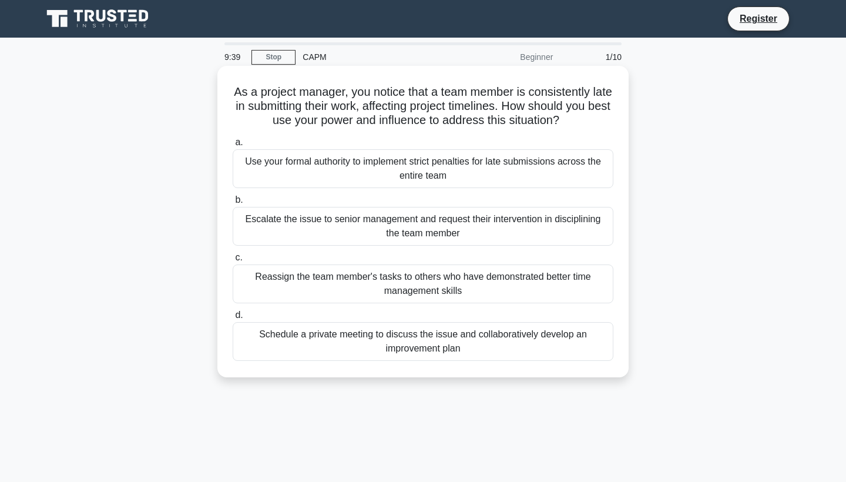
click at [467, 335] on div "Schedule a private meeting to discuss the issue and collaboratively develop an …" at bounding box center [423, 341] width 381 height 39
click at [233, 319] on input "d. Schedule a private meeting to discuss the issue and collaboratively develop …" at bounding box center [233, 315] width 0 height 8
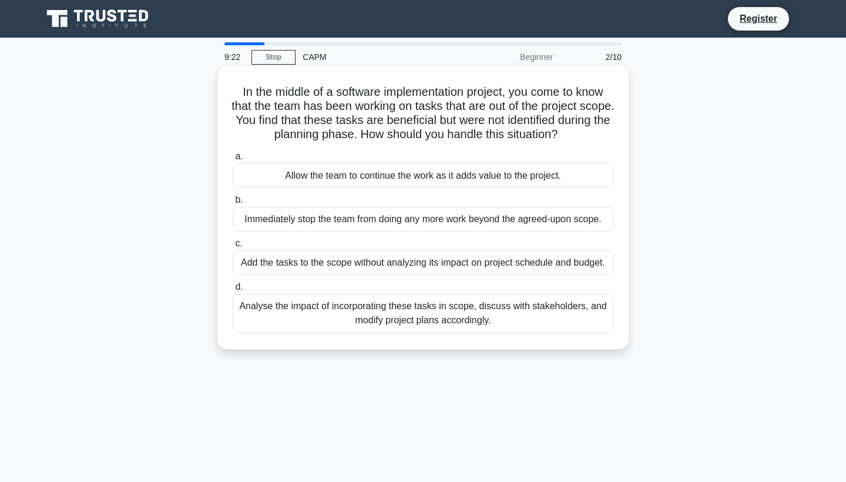
click at [439, 313] on div "Analyse the impact of incorporating these tasks in scope, discuss with stakehol…" at bounding box center [423, 313] width 381 height 39
click at [233, 291] on input "d. Analyse the impact of incorporating these tasks in scope, discuss with stake…" at bounding box center [233, 287] width 0 height 8
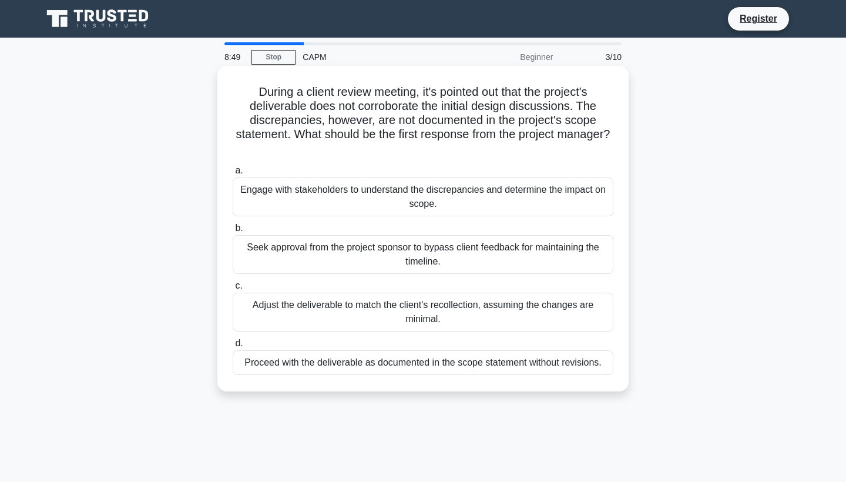
click at [415, 195] on div "Engage with stakeholders to understand the discrepancies and determine the impa…" at bounding box center [423, 196] width 381 height 39
click at [233, 174] on input "a. Engage with stakeholders to understand the discrepancies and determine the i…" at bounding box center [233, 171] width 0 height 8
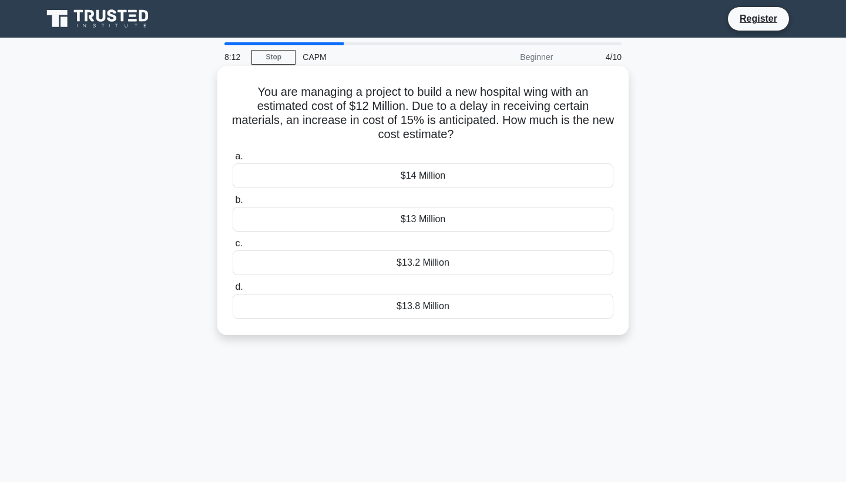
click at [422, 309] on div "$13.8 Million" at bounding box center [423, 306] width 381 height 25
click at [233, 291] on input "d. $13.8 Million" at bounding box center [233, 287] width 0 height 8
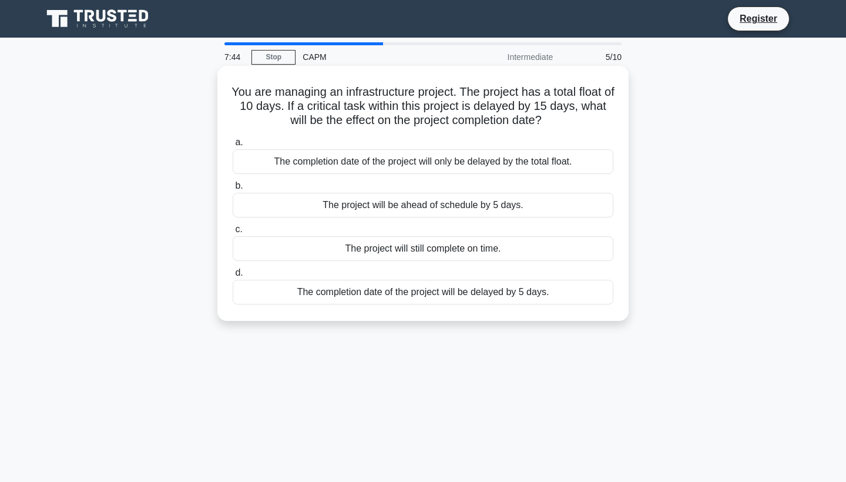
click at [391, 293] on div "The completion date of the project will be delayed by 5 days." at bounding box center [423, 292] width 381 height 25
click at [233, 277] on input "d. The completion date of the project will be delayed by 5 days." at bounding box center [233, 273] width 0 height 8
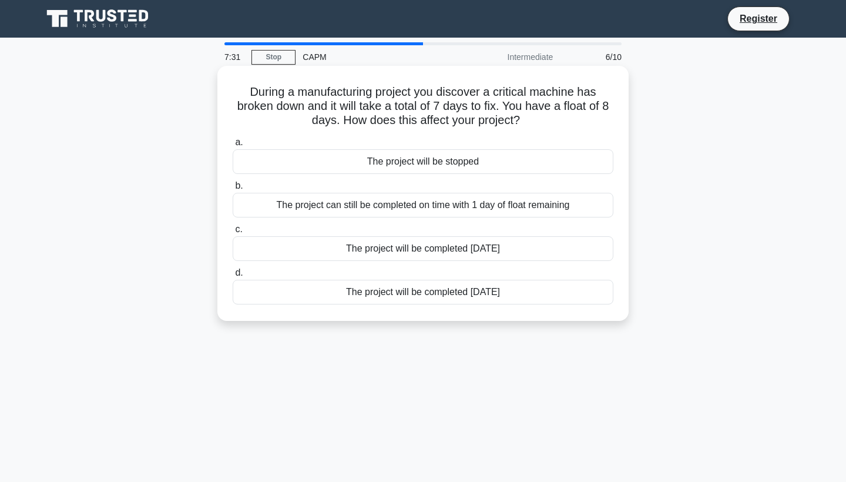
click at [417, 204] on div "The project can still be completed on time with 1 day of float remaining" at bounding box center [423, 205] width 381 height 25
click at [233, 190] on input "b. The project can still be completed on time with 1 day of float remaining" at bounding box center [233, 186] width 0 height 8
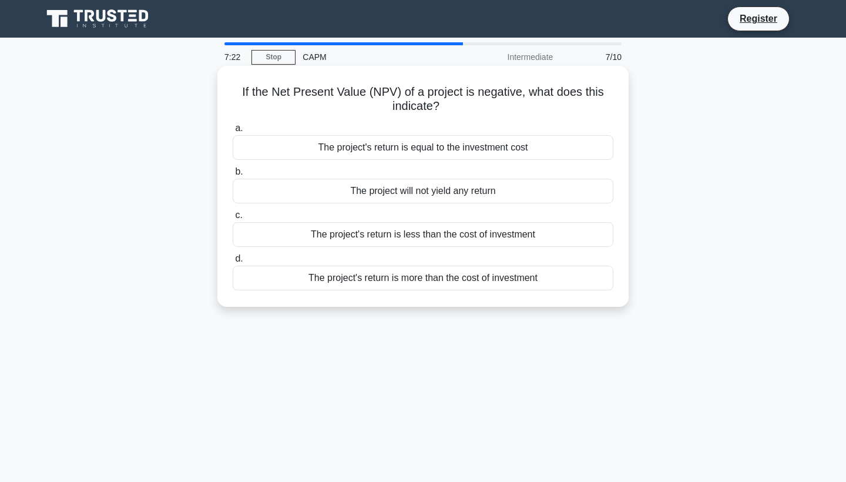
click at [472, 192] on div "The project will not yield any return" at bounding box center [423, 191] width 381 height 25
click at [233, 176] on input "b. The project will not yield any return" at bounding box center [233, 172] width 0 height 8
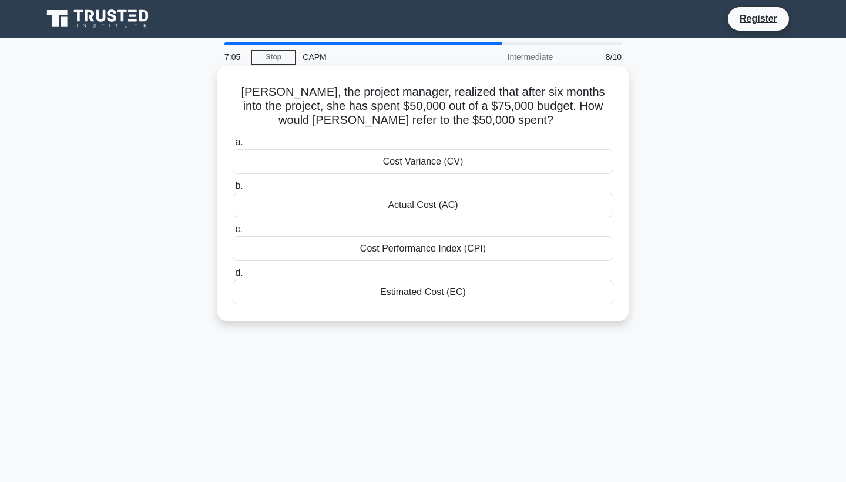
click at [440, 206] on div "Actual Cost (AC)" at bounding box center [423, 205] width 381 height 25
click at [233, 190] on input "b. Actual Cost (AC)" at bounding box center [233, 186] width 0 height 8
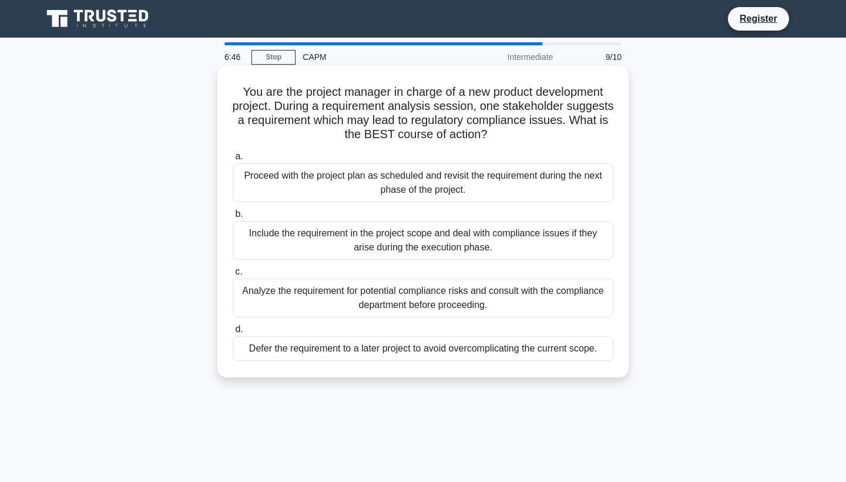
click at [478, 305] on div "Analyze the requirement for potential compliance risks and consult with the com…" at bounding box center [423, 297] width 381 height 39
click at [233, 276] on input "c. Analyze the requirement for potential compliance risks and consult with the …" at bounding box center [233, 272] width 0 height 8
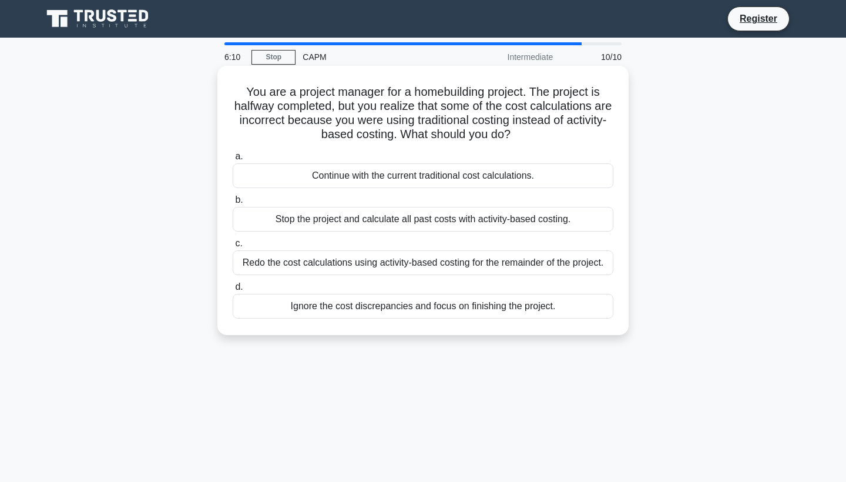
click at [431, 219] on div "Stop the project and calculate all past costs with activity-based costing." at bounding box center [423, 219] width 381 height 25
click at [233, 204] on input "b. Stop the project and calculate all past costs with activity-based costing." at bounding box center [233, 200] width 0 height 8
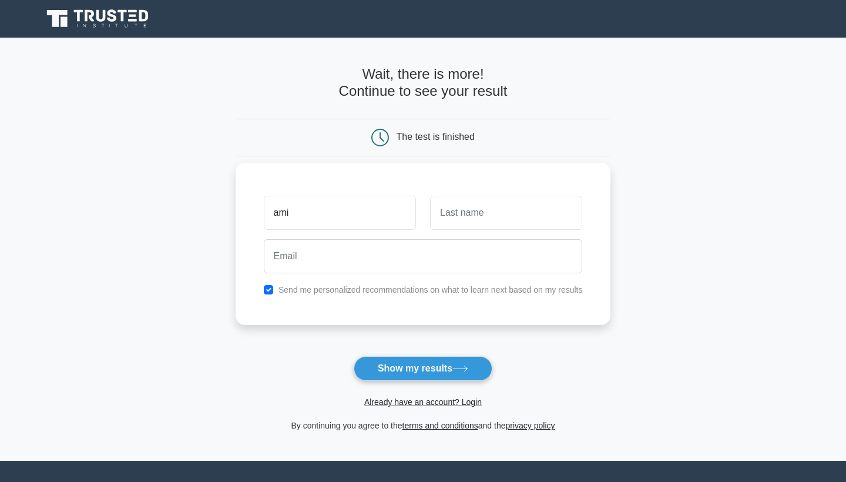
type input "ami"
type input "w"
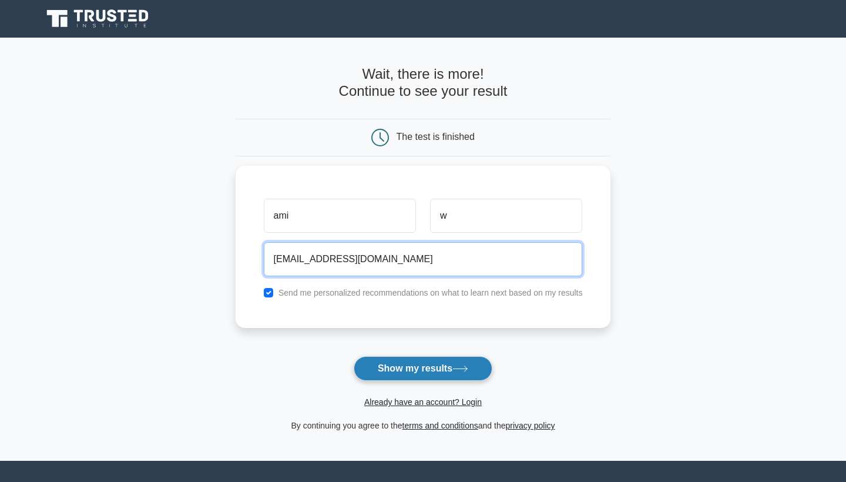
type input "[EMAIL_ADDRESS][DOMAIN_NAME]"
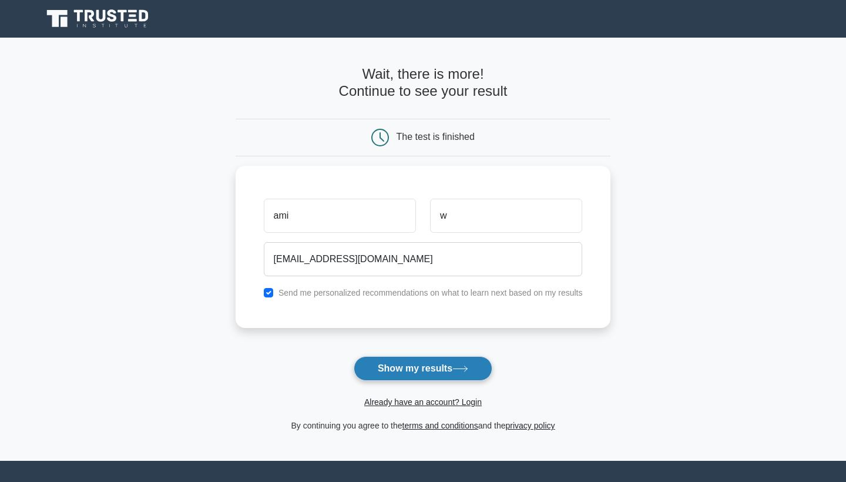
click at [445, 368] on button "Show my results" at bounding box center [423, 368] width 139 height 25
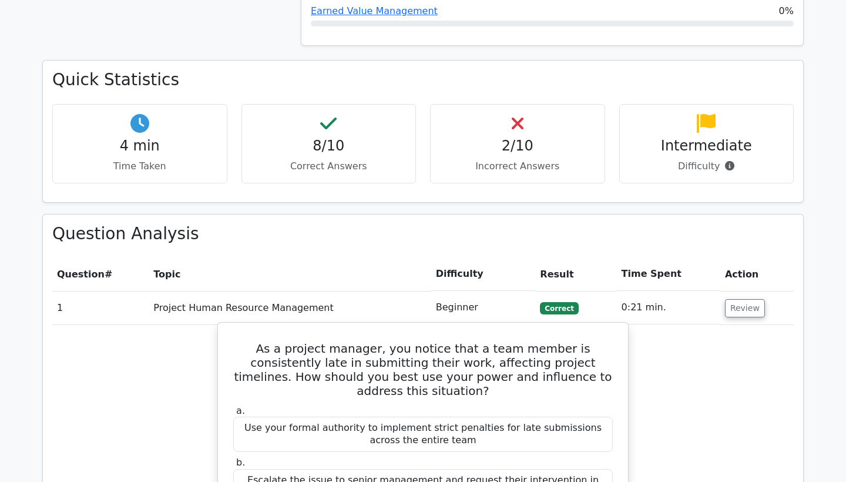
scroll to position [750, 0]
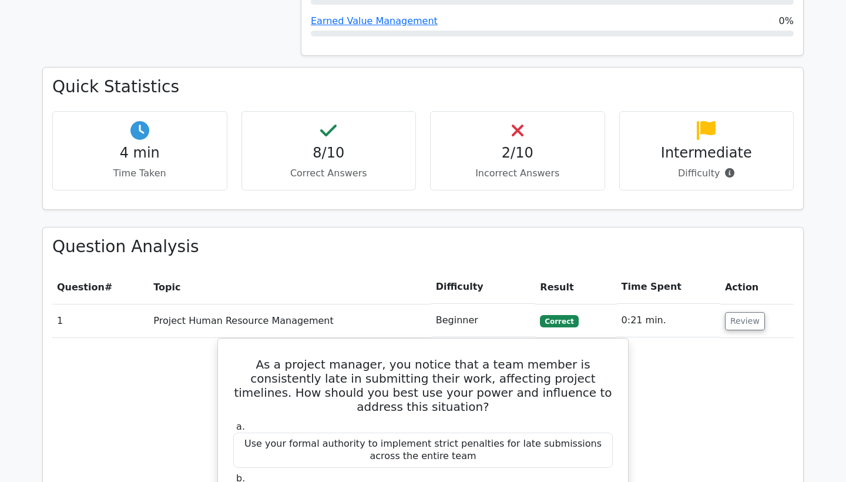
click at [526, 133] on div "2/10 Incorrect Answers" at bounding box center [517, 150] width 175 height 79
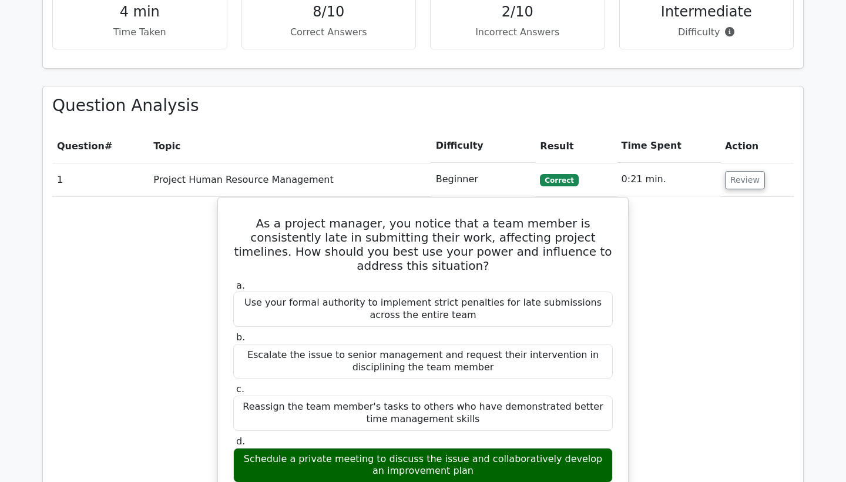
scroll to position [891, 0]
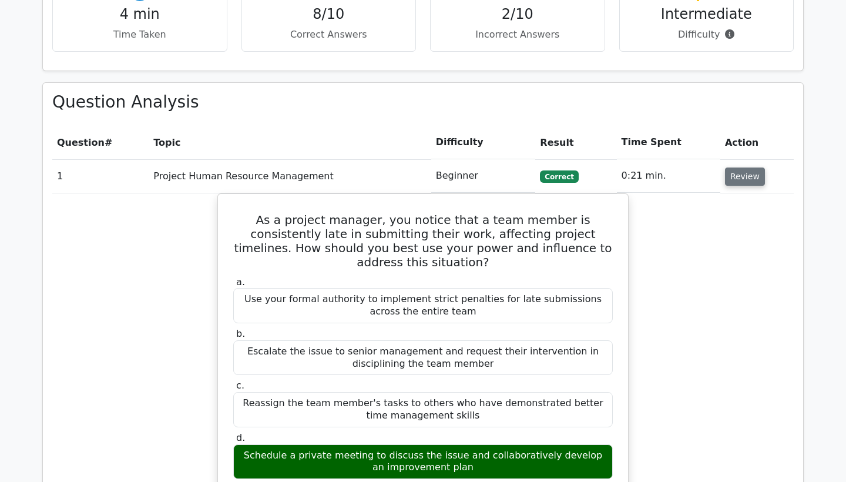
click at [741, 167] on button "Review" at bounding box center [745, 176] width 40 height 18
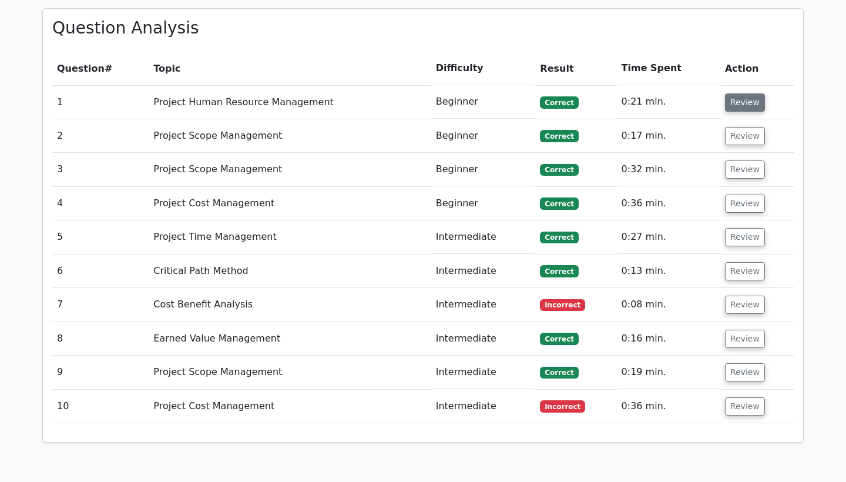
scroll to position [1013, 0]
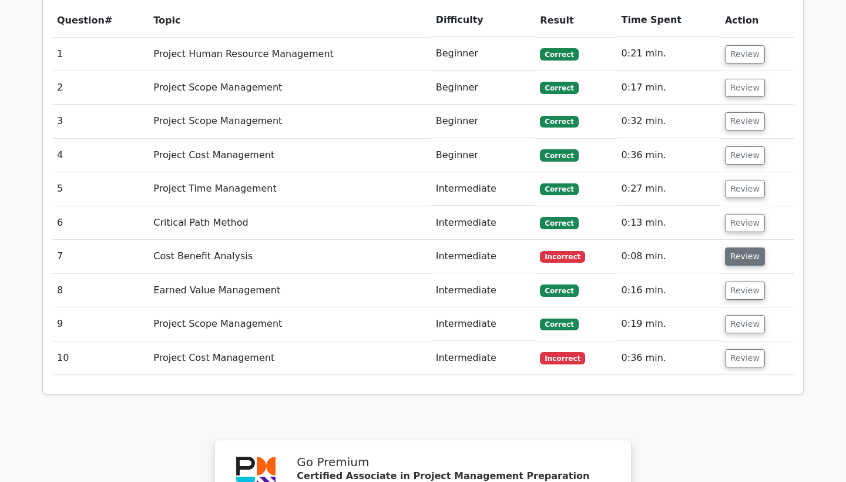
click at [740, 247] on button "Review" at bounding box center [745, 256] width 40 height 18
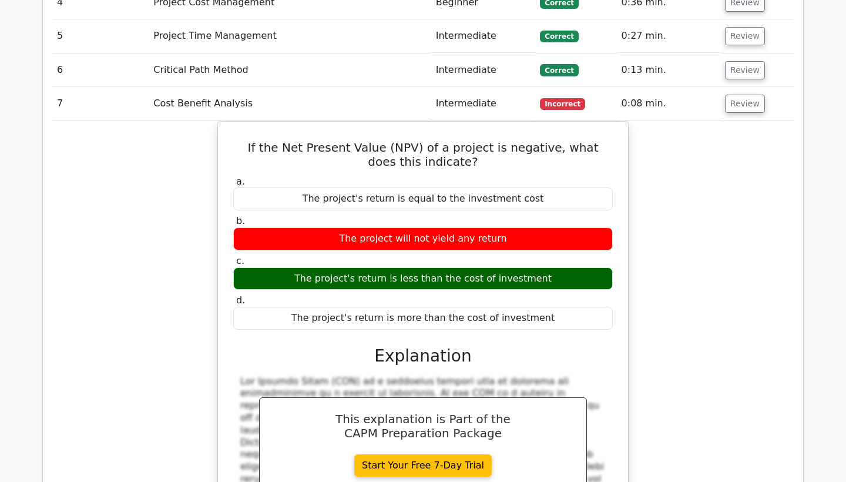
scroll to position [1161, 0]
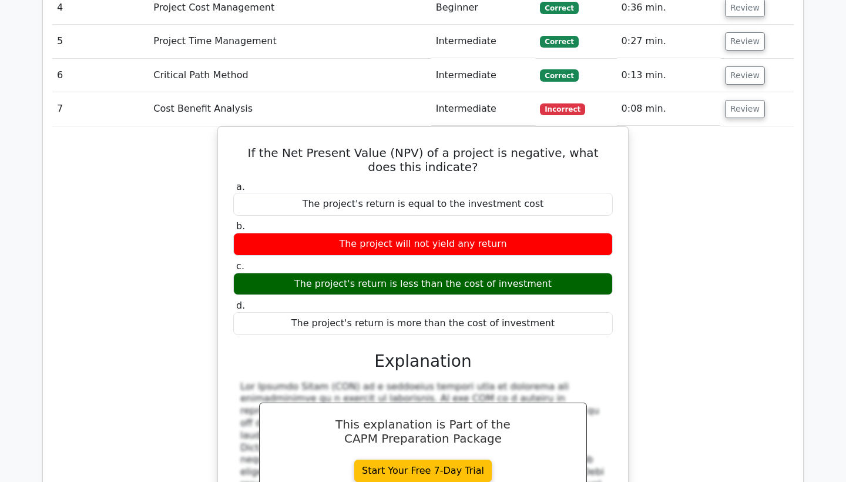
click at [733, 92] on td "Review" at bounding box center [756, 108] width 73 height 33
click at [733, 100] on button "Review" at bounding box center [745, 109] width 40 height 18
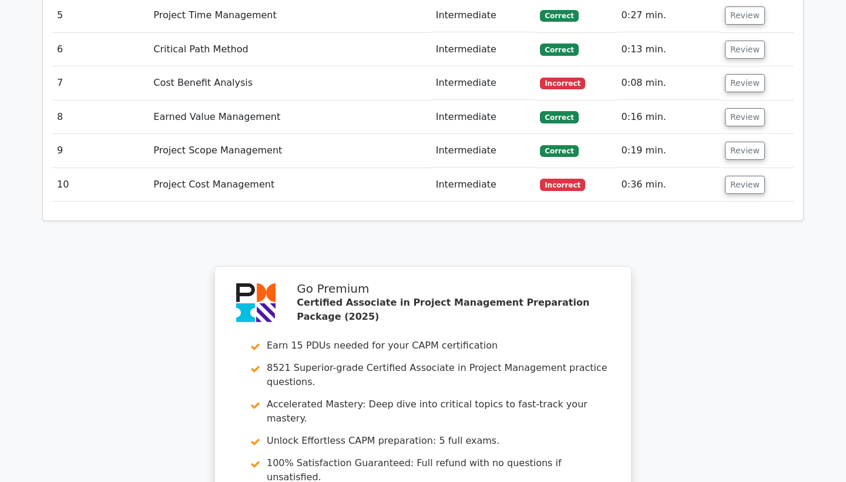
scroll to position [1181, 0]
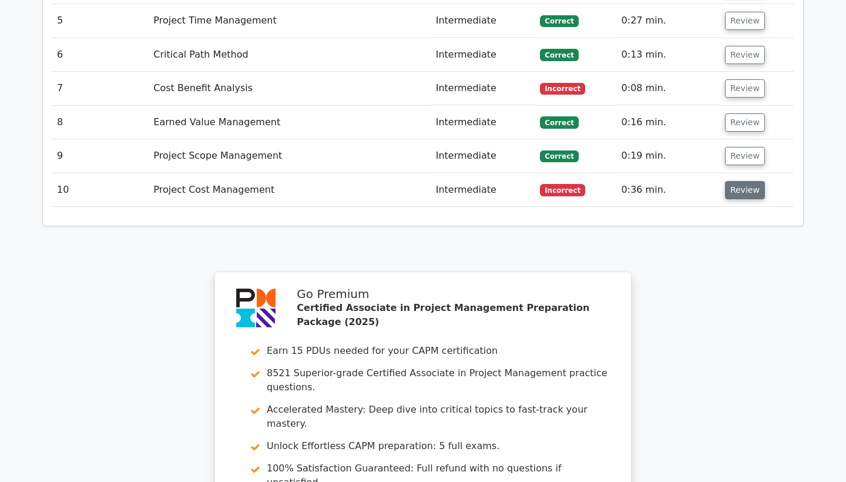
click at [738, 181] on button "Review" at bounding box center [745, 190] width 40 height 18
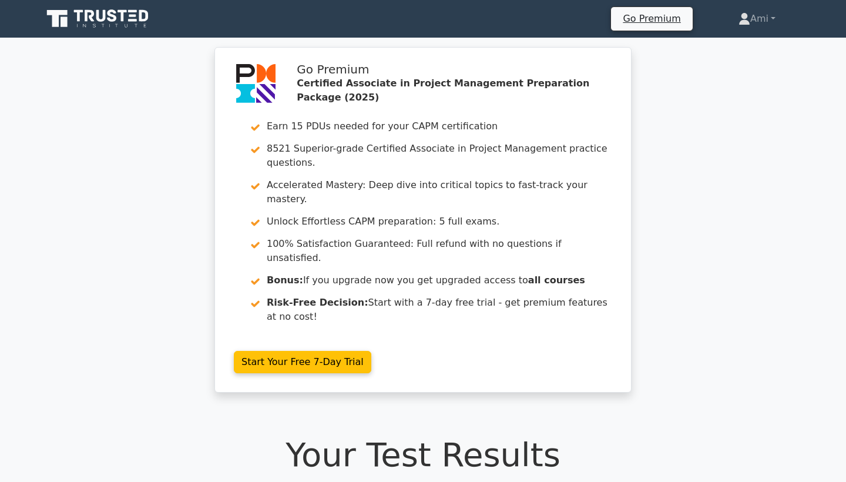
scroll to position [0, 0]
